Goal: Manage account settings

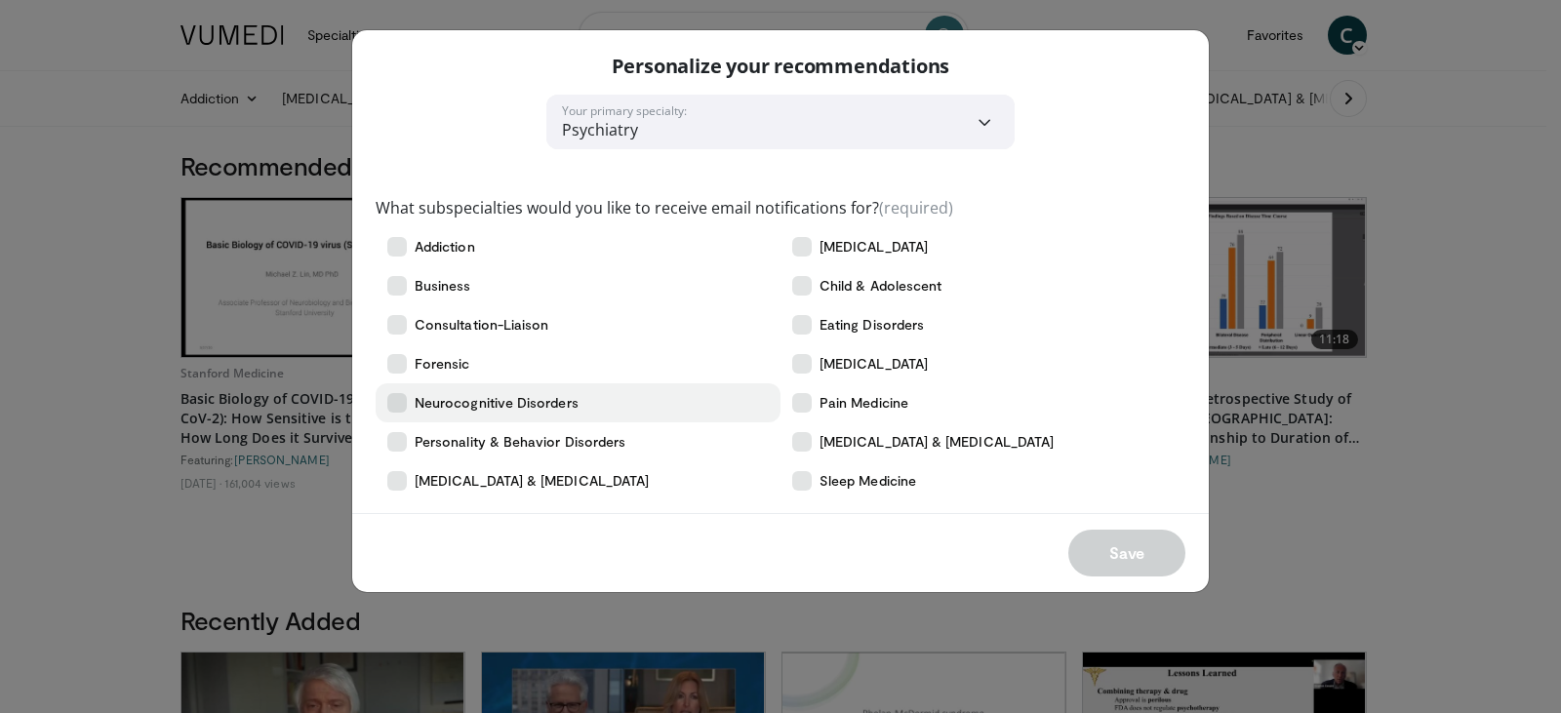
click at [397, 397] on icon at bounding box center [397, 403] width 20 height 20
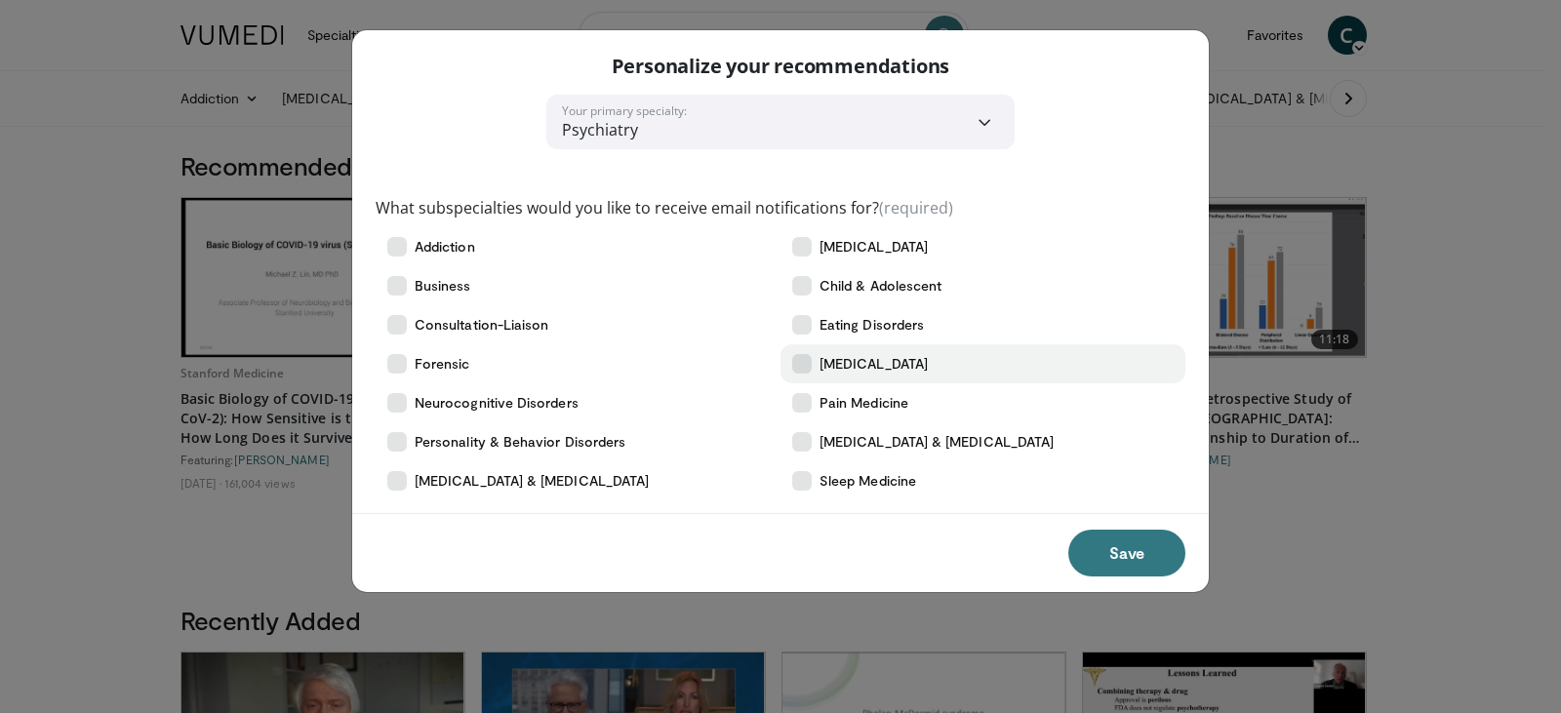
click at [802, 361] on icon at bounding box center [802, 364] width 20 height 20
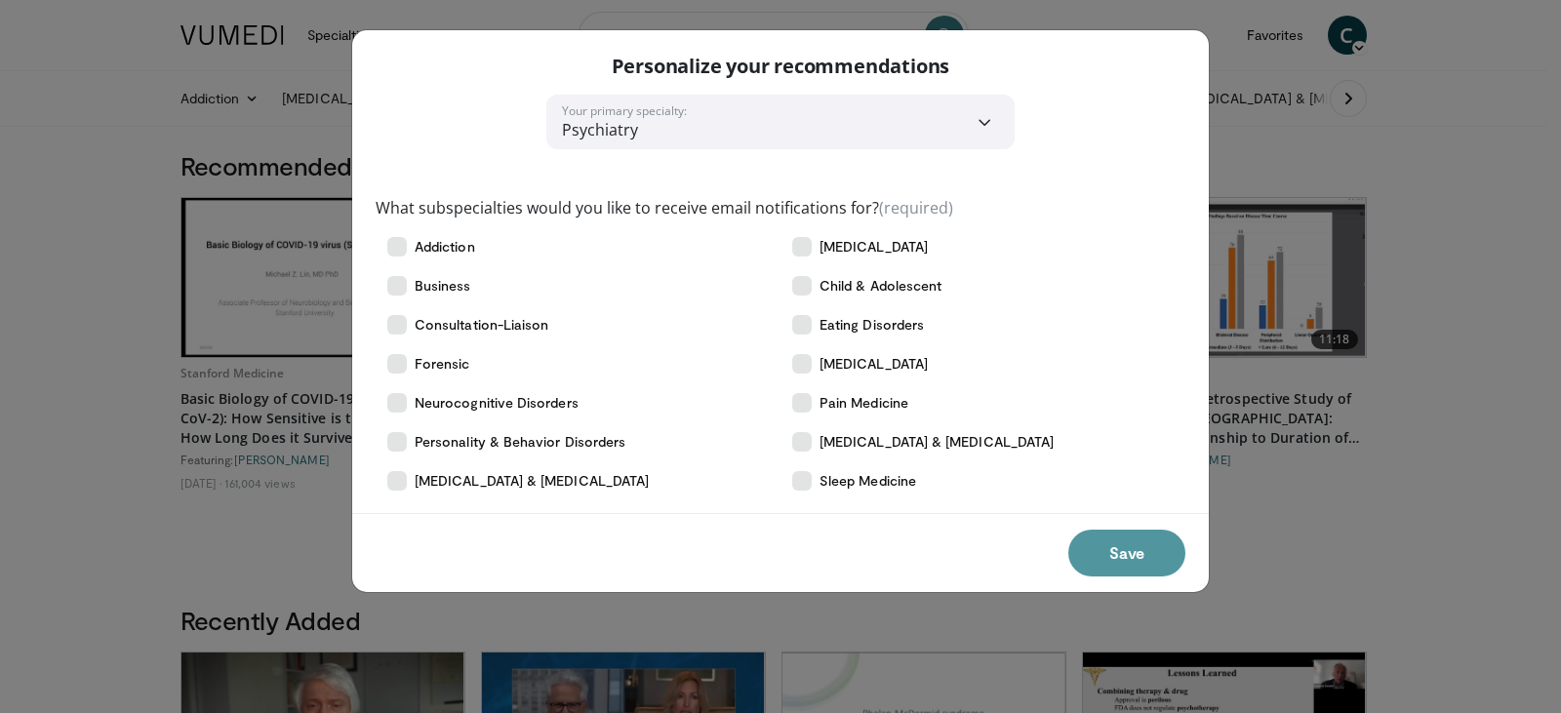
click at [1128, 553] on button "Save" at bounding box center [1126, 553] width 117 height 47
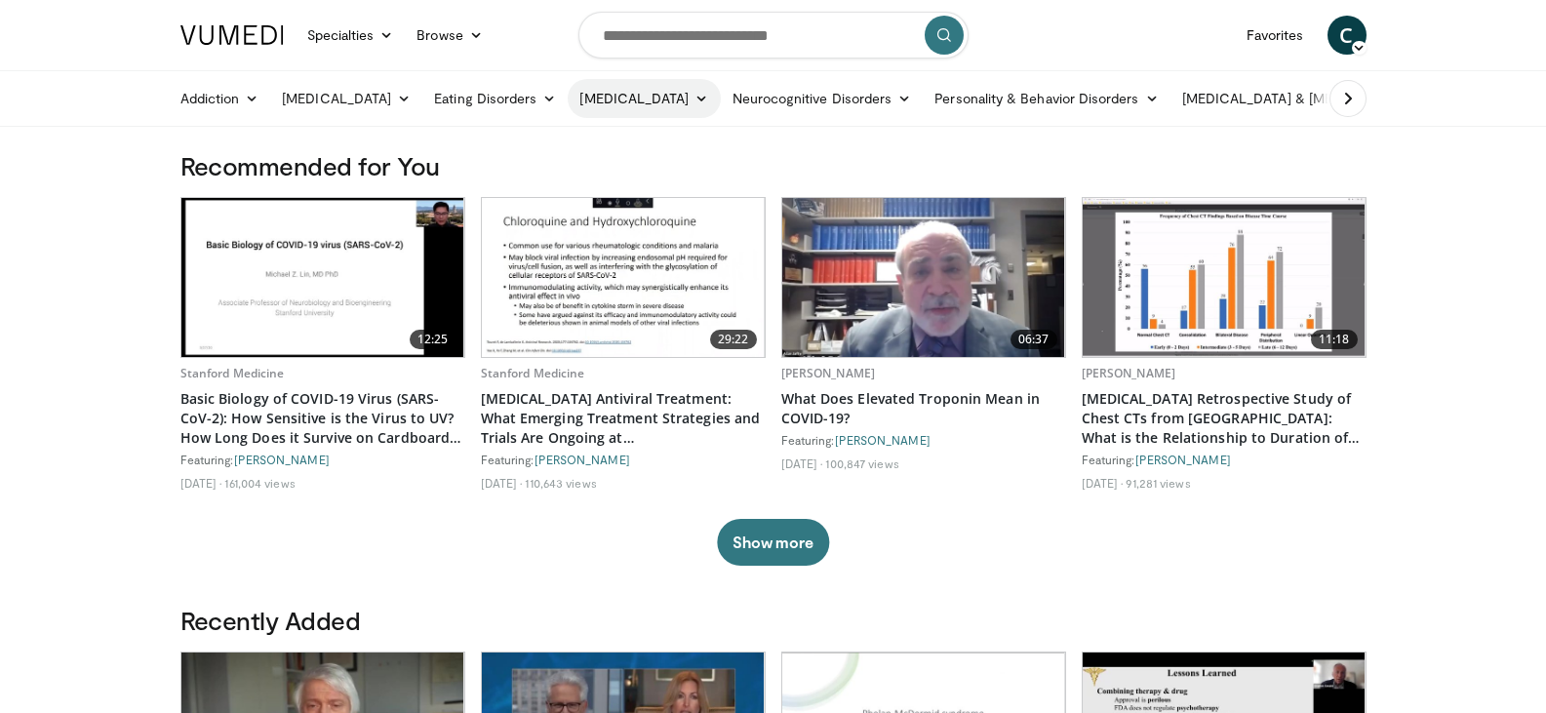
click at [627, 101] on link "[MEDICAL_DATA]" at bounding box center [644, 98] width 152 height 39
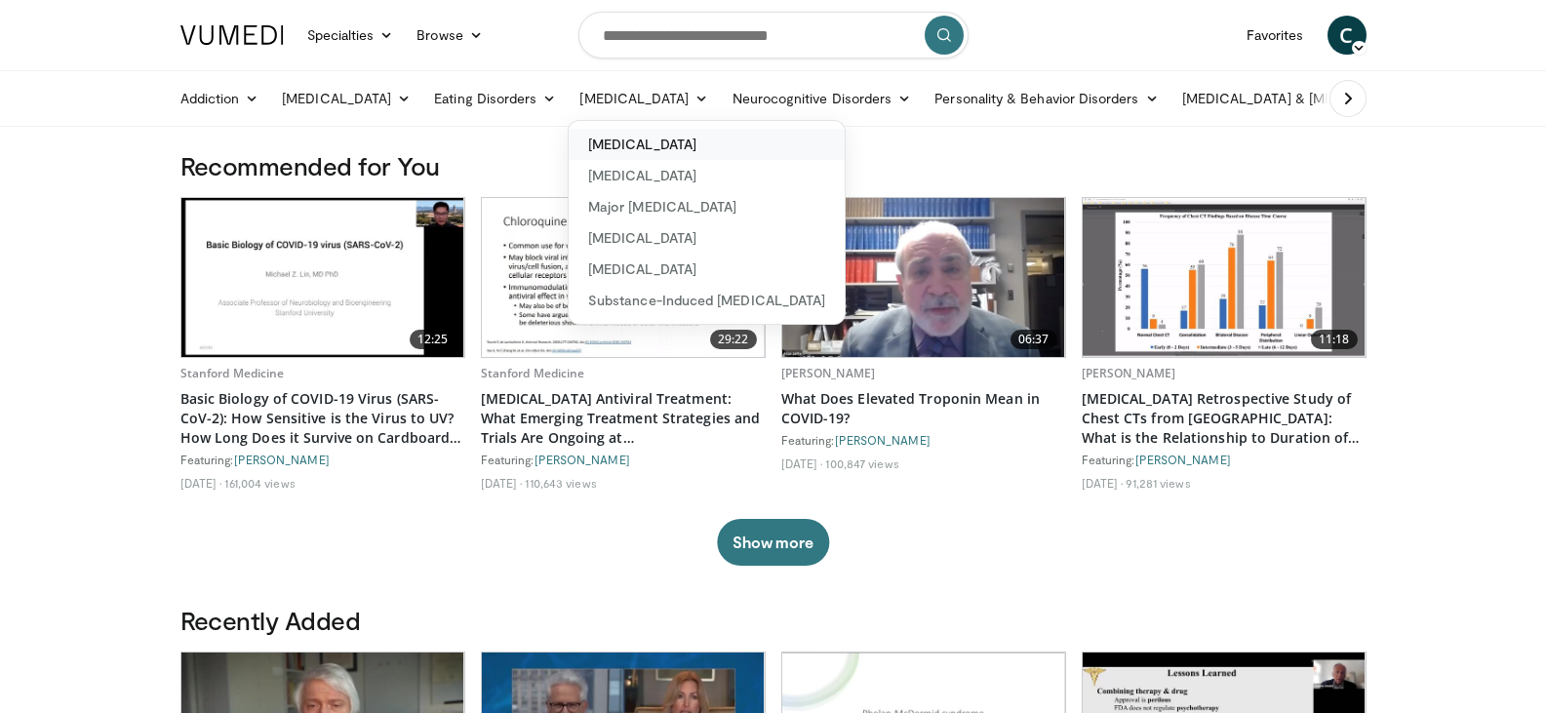
click at [683, 153] on link "[MEDICAL_DATA]" at bounding box center [707, 144] width 276 height 31
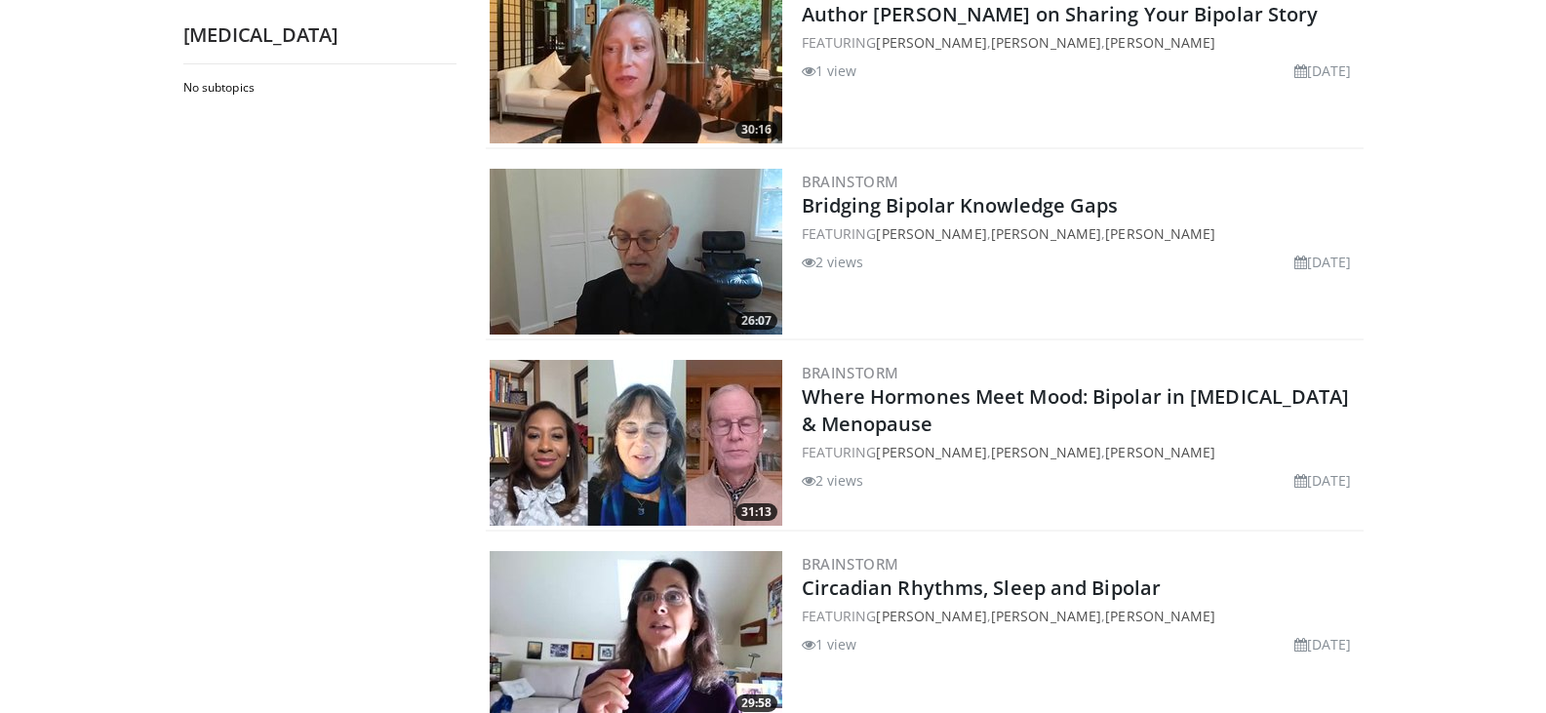
scroll to position [2003, 0]
